Goal: Task Accomplishment & Management: Complete application form

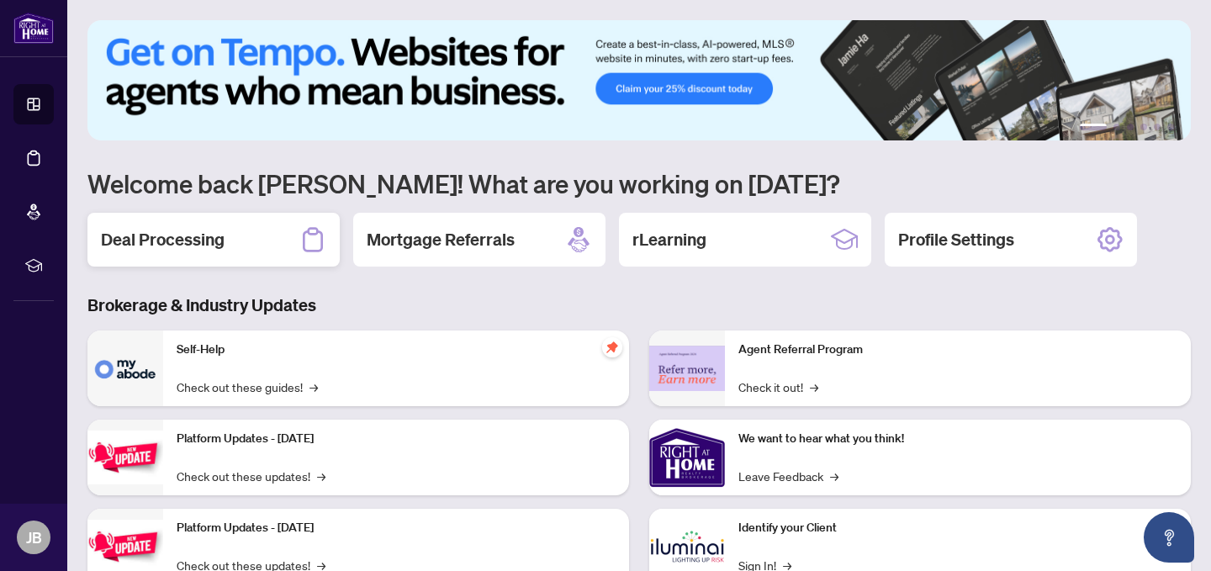
click at [170, 247] on h2 "Deal Processing" at bounding box center [163, 240] width 124 height 24
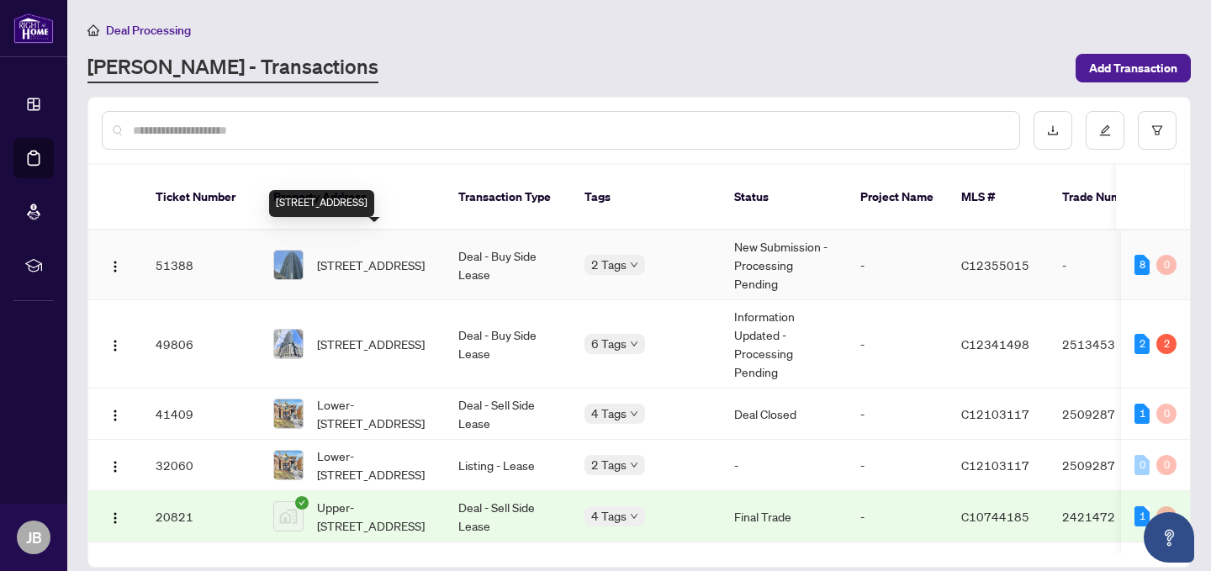
click at [398, 256] on span "[STREET_ADDRESS]" at bounding box center [371, 265] width 108 height 19
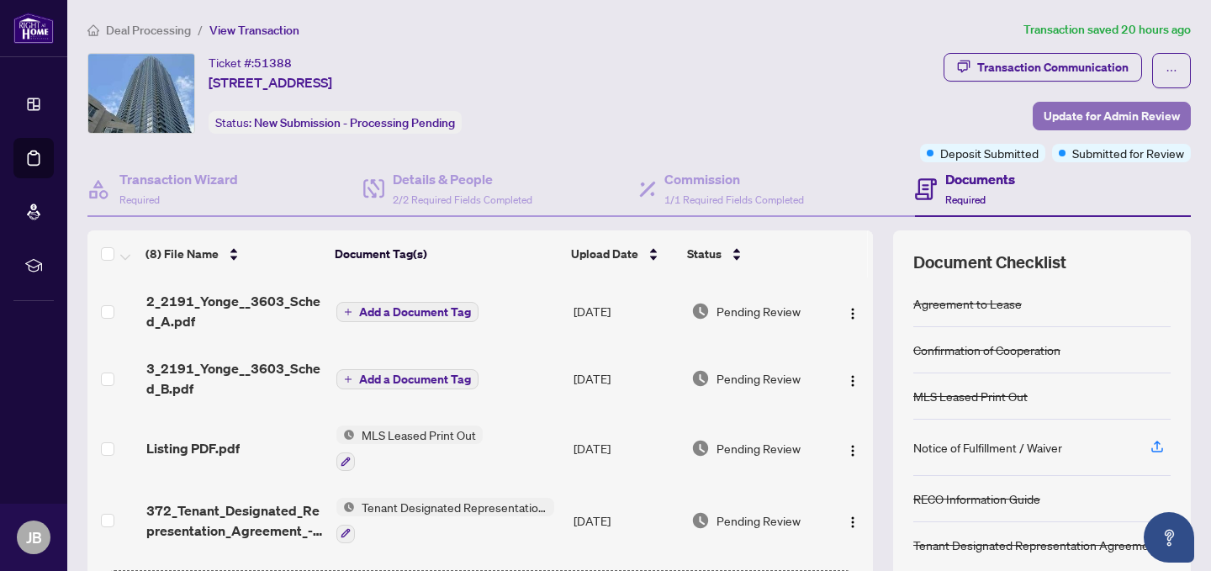
click at [1086, 114] on span "Update for Admin Review" at bounding box center [1112, 116] width 136 height 27
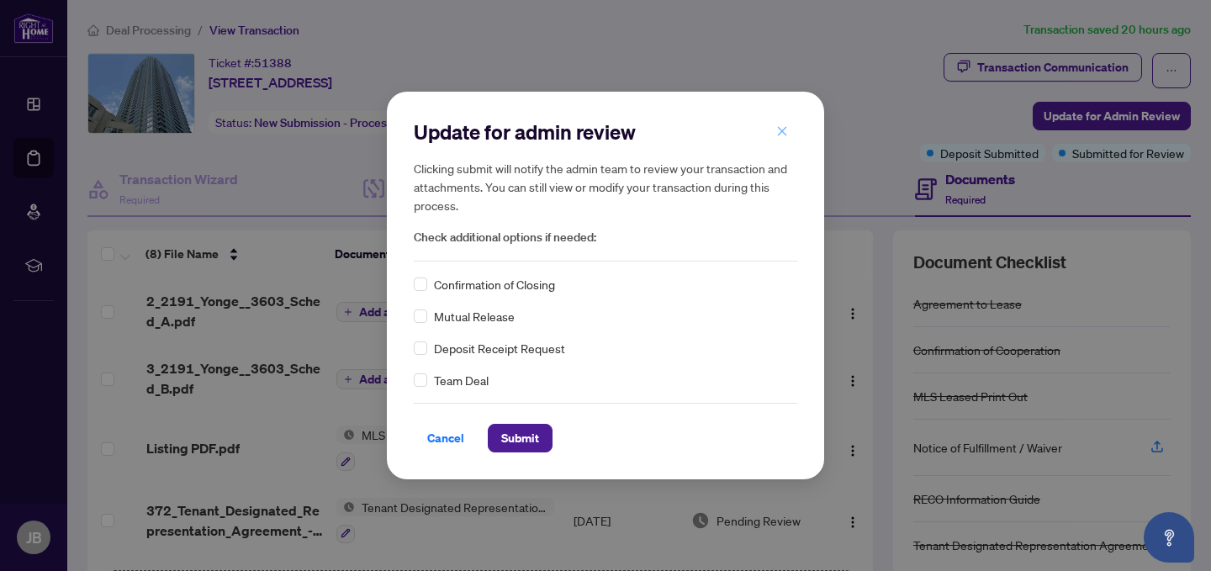
click at [780, 129] on icon "close" at bounding box center [782, 130] width 9 height 9
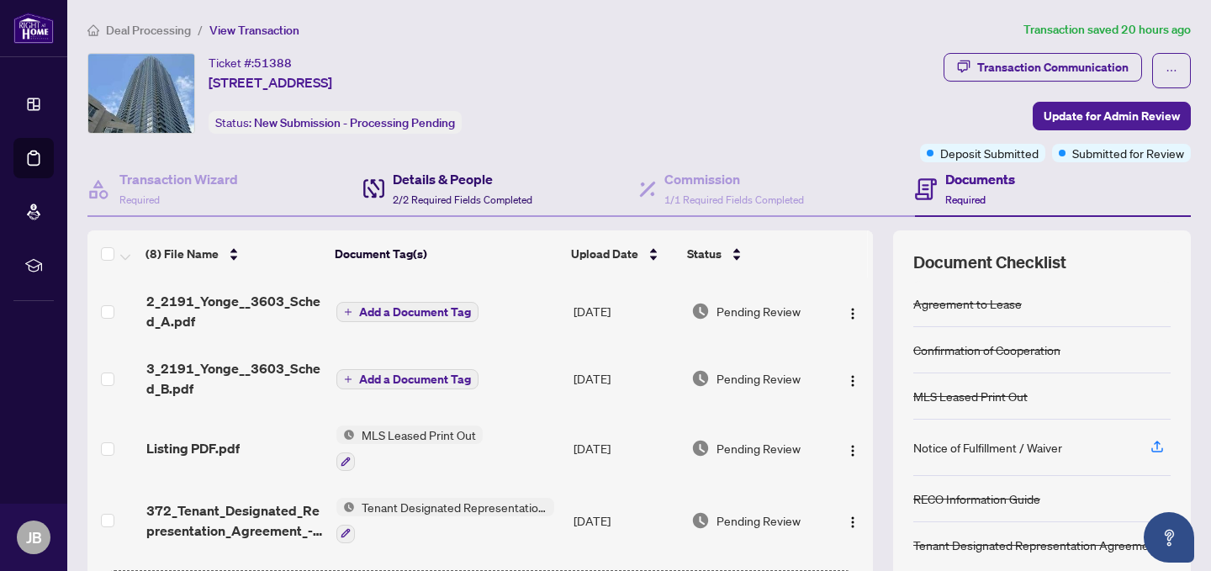
click at [458, 185] on h4 "Details & People" at bounding box center [463, 179] width 140 height 20
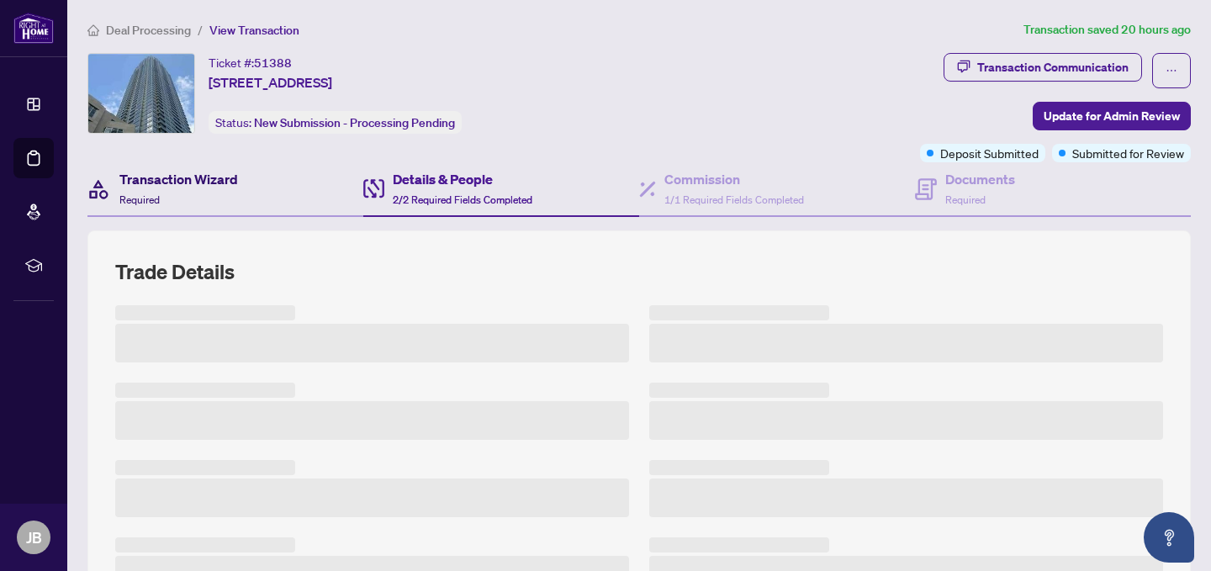
click at [144, 195] on span "Required" at bounding box center [139, 199] width 40 height 13
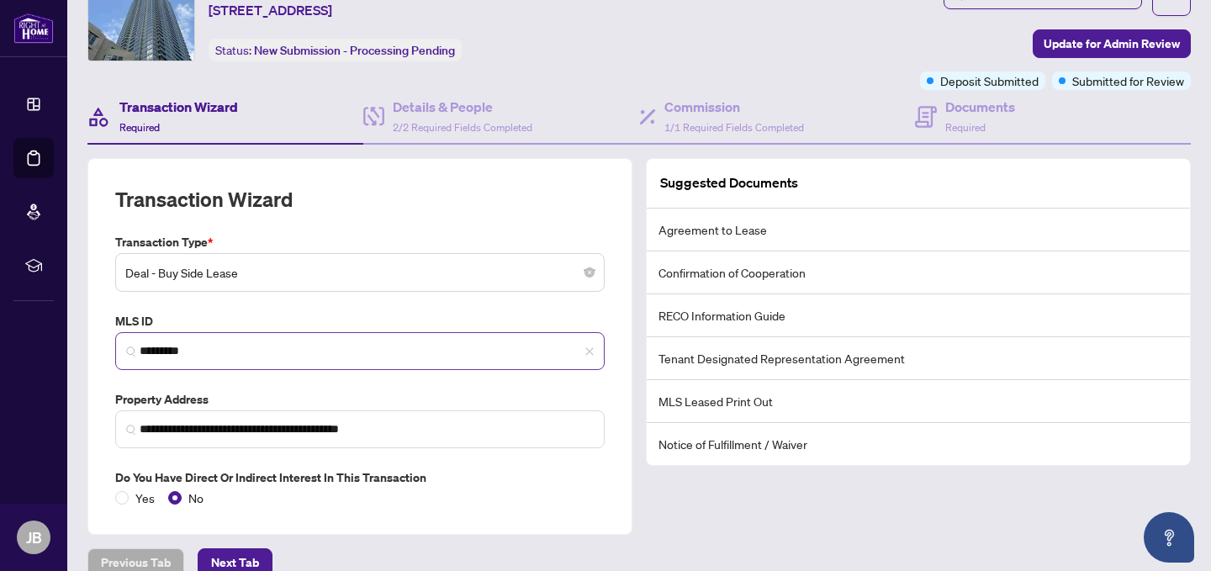
scroll to position [97, 0]
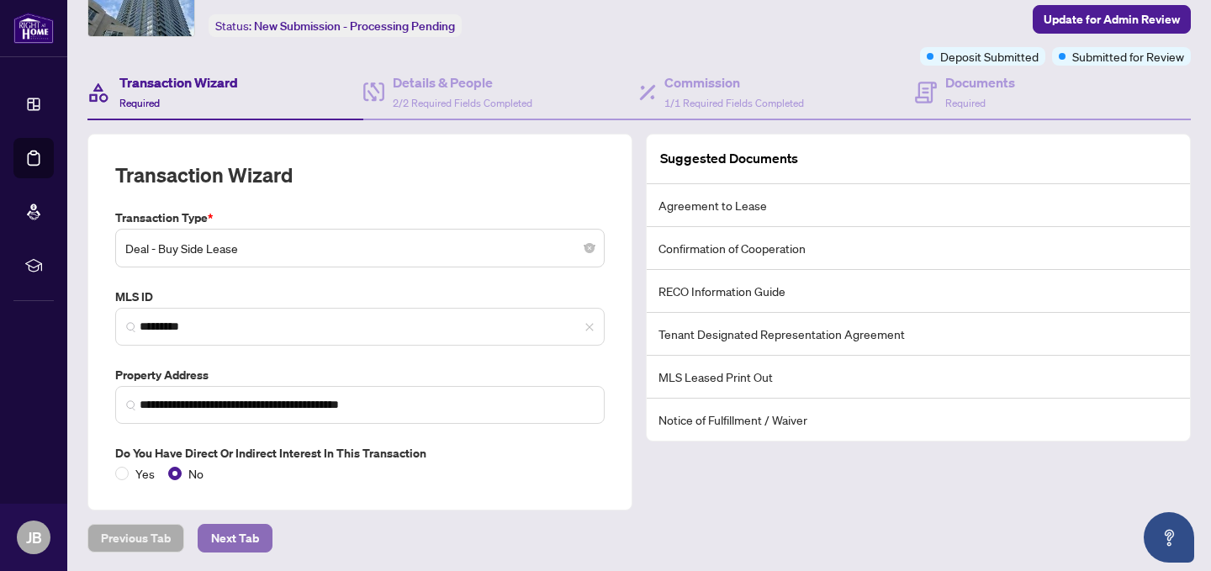
click at [239, 537] on span "Next Tab" at bounding box center [235, 538] width 48 height 27
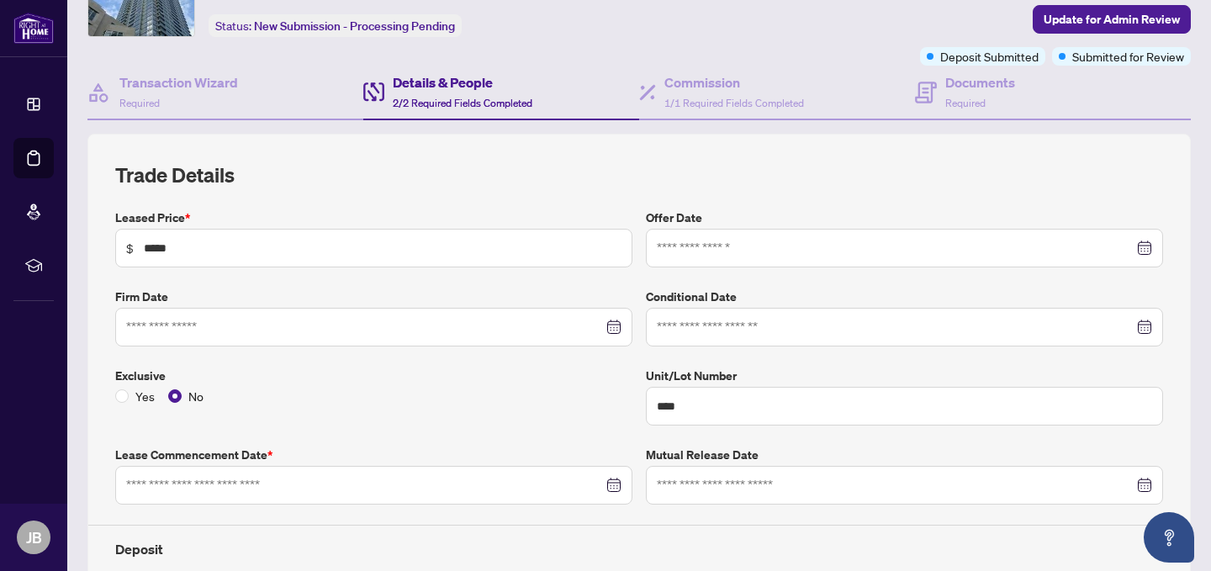
type input "**********"
click at [614, 326] on div at bounding box center [373, 327] width 495 height 19
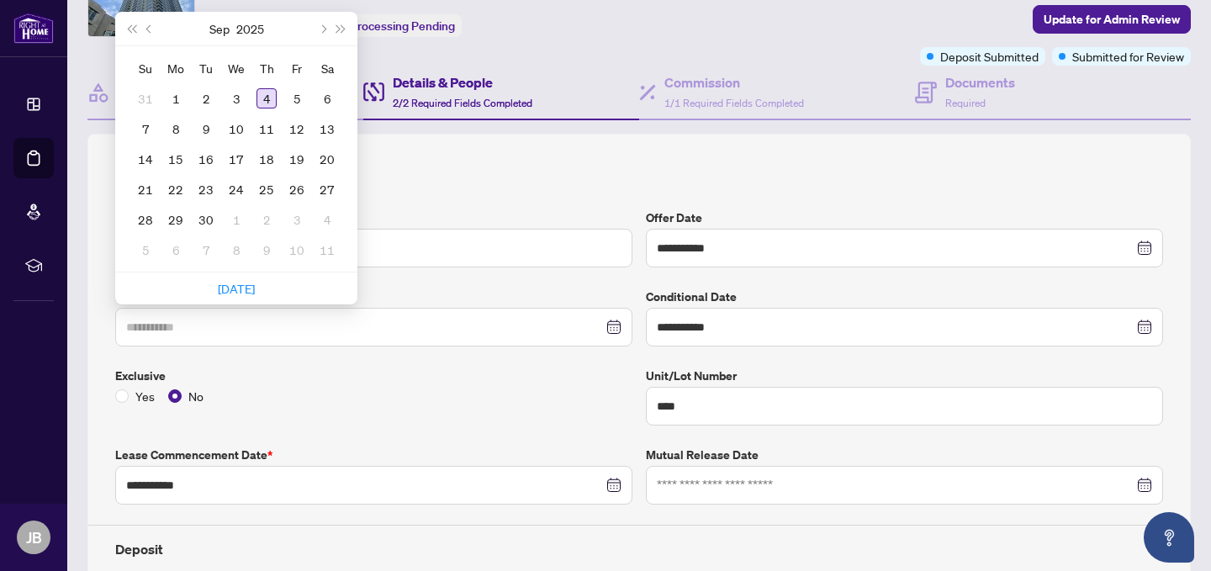
click at [266, 94] on div "4" at bounding box center [267, 98] width 20 height 20
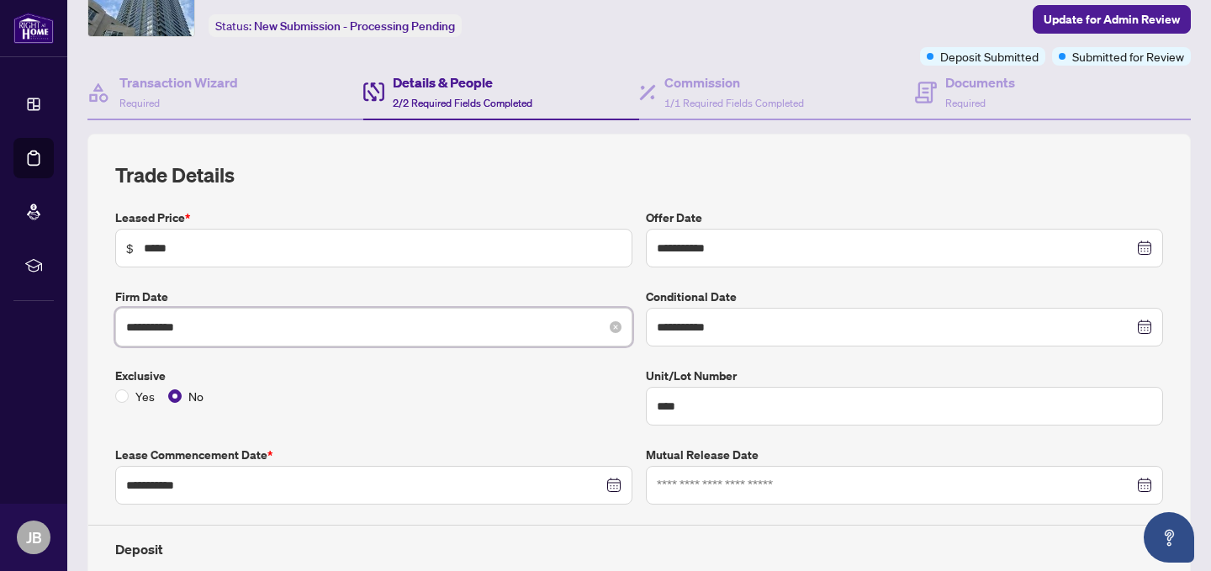
click at [494, 320] on input "**********" at bounding box center [364, 327] width 477 height 19
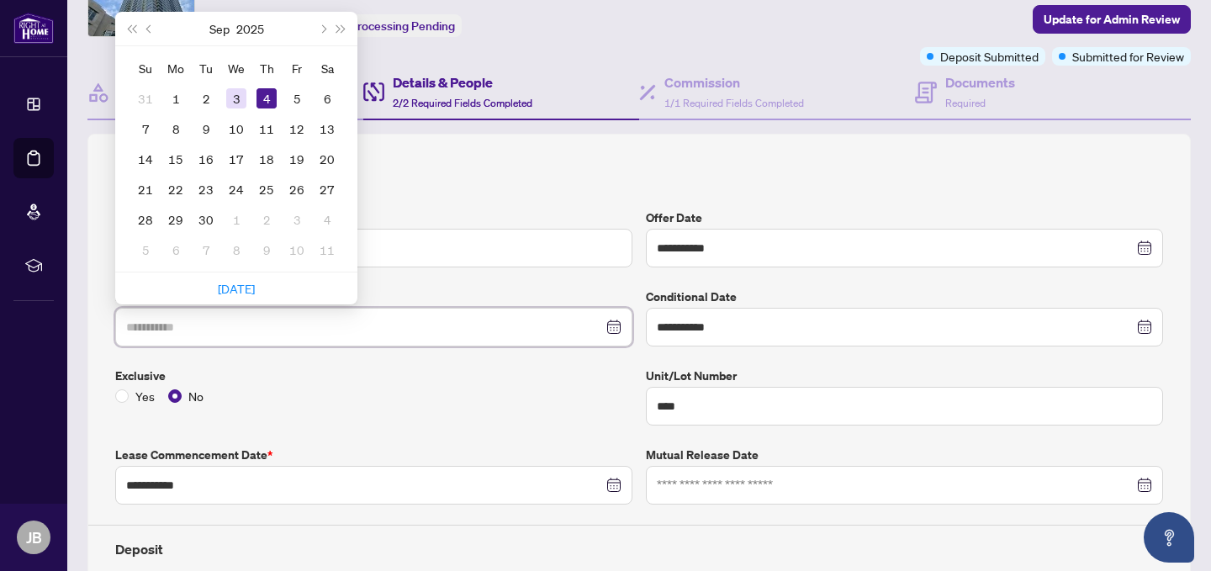
type input "**********"
click at [240, 102] on div "3" at bounding box center [236, 98] width 20 height 20
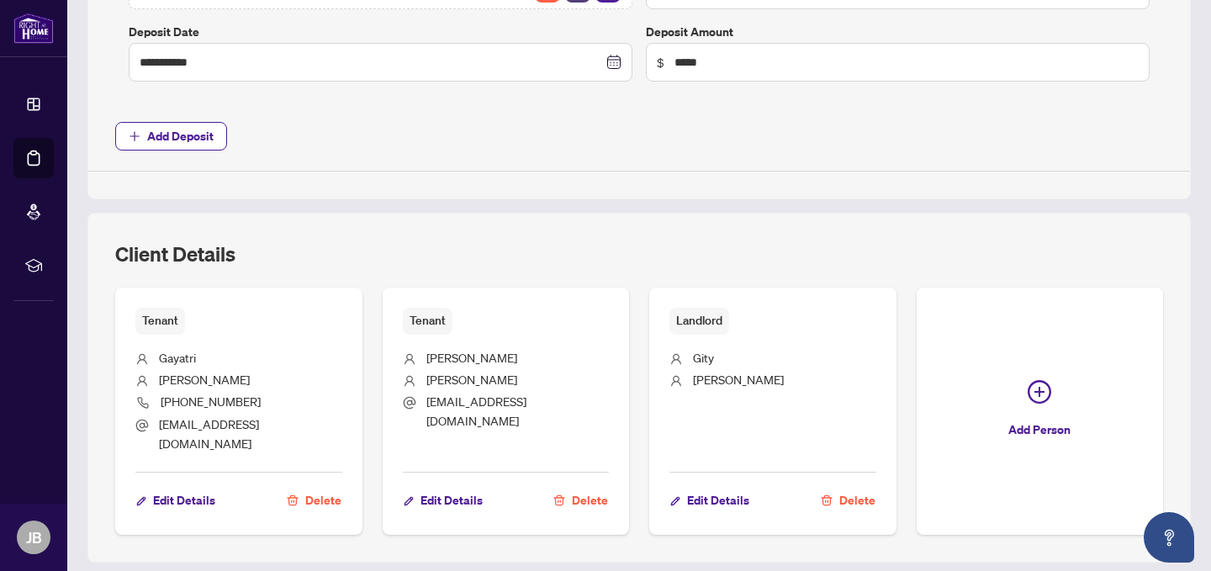
scroll to position [817, 0]
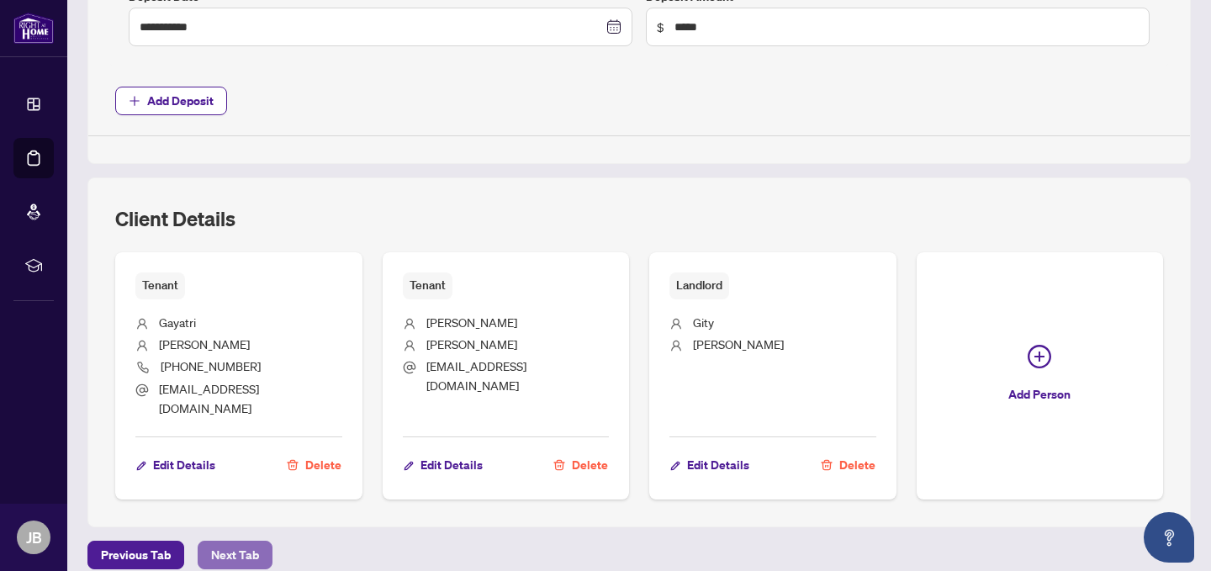
click at [225, 542] on span "Next Tab" at bounding box center [235, 555] width 48 height 27
